Goal: Task Accomplishment & Management: Manage account settings

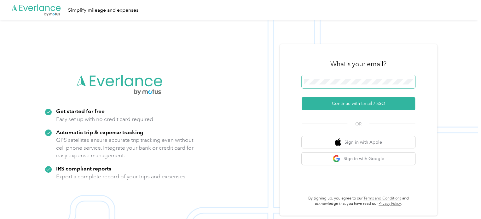
click at [356, 78] on span at bounding box center [358, 81] width 113 height 13
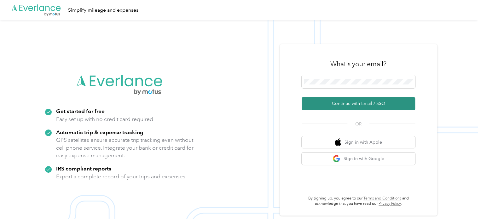
click at [355, 106] on button "Continue with Email / SSO" at bounding box center [358, 103] width 113 height 13
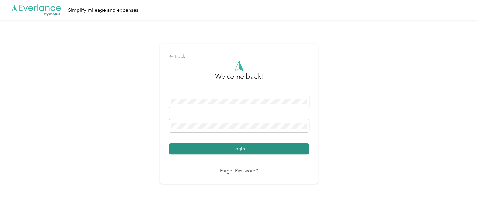
click at [255, 146] on button "Login" at bounding box center [239, 148] width 140 height 11
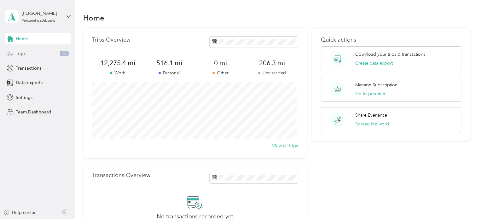
click at [19, 52] on span "Trips" at bounding box center [21, 53] width 10 height 7
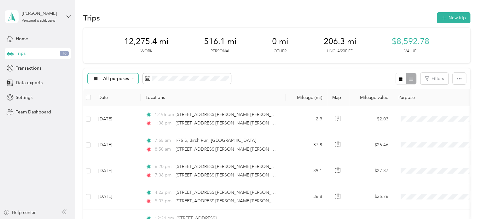
click at [127, 78] on span "All purposes" at bounding box center [116, 79] width 26 height 4
click at [113, 111] on span "Work" at bounding box center [118, 108] width 31 height 7
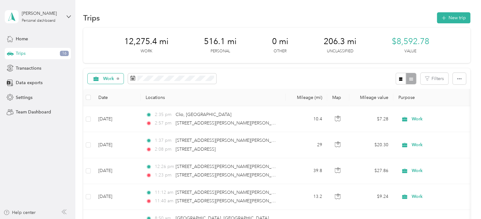
click at [100, 82] on div "Work" at bounding box center [106, 78] width 36 height 11
click at [108, 101] on span "Unclassified" at bounding box center [116, 99] width 26 height 7
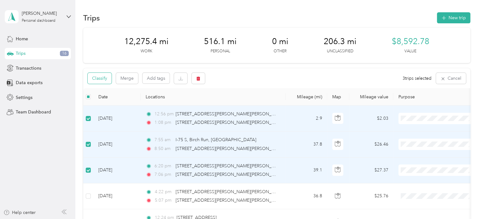
click at [102, 83] on button "Classify" at bounding box center [100, 78] width 24 height 11
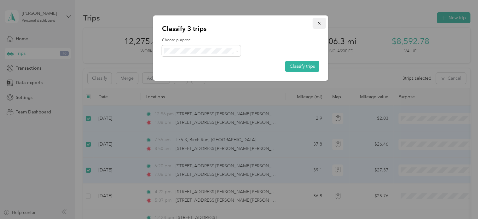
click at [318, 25] on icon "button" at bounding box center [319, 23] width 4 height 4
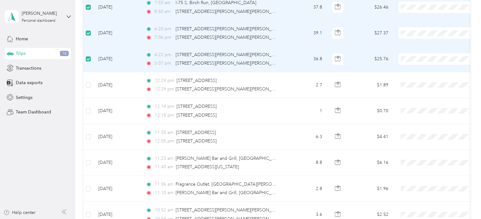
scroll to position [140, 0]
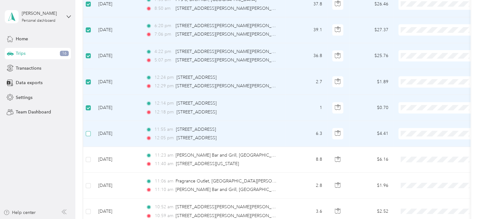
click at [87, 136] on label at bounding box center [88, 133] width 5 height 7
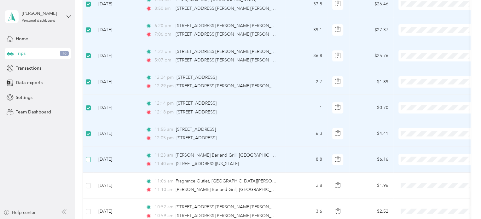
click at [88, 162] on label at bounding box center [88, 159] width 5 height 7
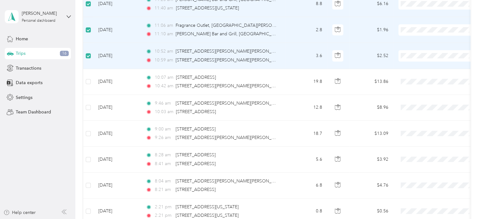
scroll to position [303, 0]
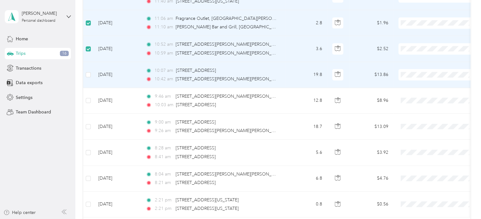
click at [92, 74] on td at bounding box center [88, 75] width 10 height 26
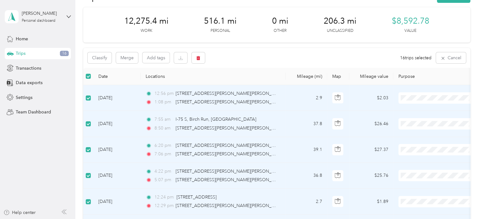
scroll to position [14, 0]
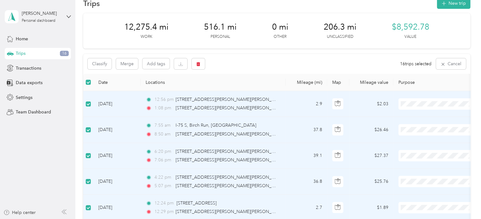
click at [99, 69] on div "Classify Merge Add tags 16 trips selected Cancel" at bounding box center [276, 64] width 387 height 20
click at [101, 66] on button "Classify" at bounding box center [100, 63] width 24 height 11
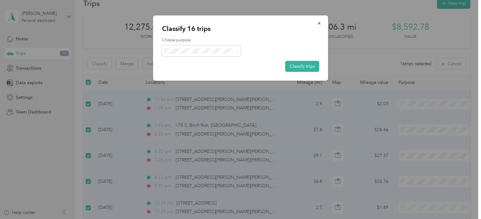
click at [197, 60] on span "Work" at bounding box center [206, 60] width 59 height 7
click at [301, 66] on button "Classify trips" at bounding box center [302, 66] width 34 height 11
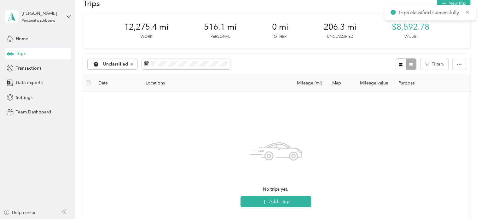
click at [24, 54] on span "Trips" at bounding box center [21, 53] width 10 height 7
click at [21, 41] on span "Home" at bounding box center [22, 39] width 12 height 7
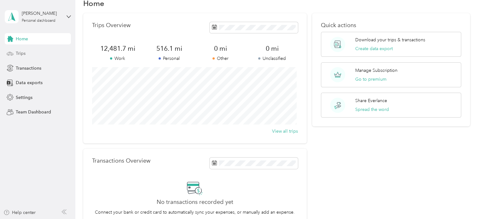
click at [23, 52] on span "Trips" at bounding box center [21, 53] width 10 height 7
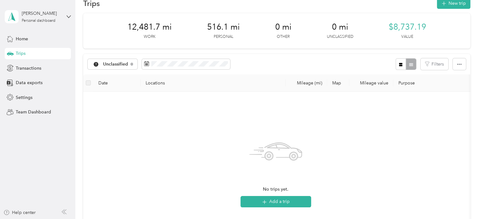
click at [23, 52] on span "Trips" at bounding box center [21, 53] width 10 height 7
click at [22, 38] on span "Home" at bounding box center [22, 39] width 12 height 7
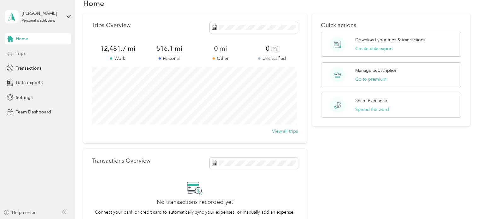
click at [19, 57] on div "Trips" at bounding box center [38, 53] width 66 height 11
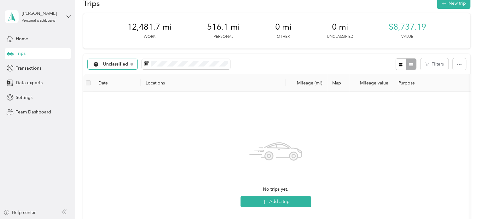
click at [122, 66] on span "Unclassified" at bounding box center [115, 64] width 25 height 4
click at [112, 96] on span "Work" at bounding box center [119, 94] width 33 height 7
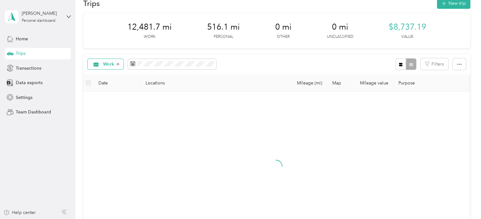
click at [104, 65] on span "Work" at bounding box center [108, 64] width 11 height 4
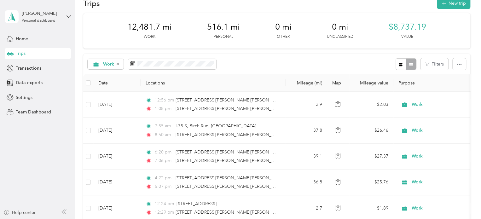
click at [107, 75] on li "All purposes" at bounding box center [111, 71] width 47 height 11
